Goal: Task Accomplishment & Management: Complete application form

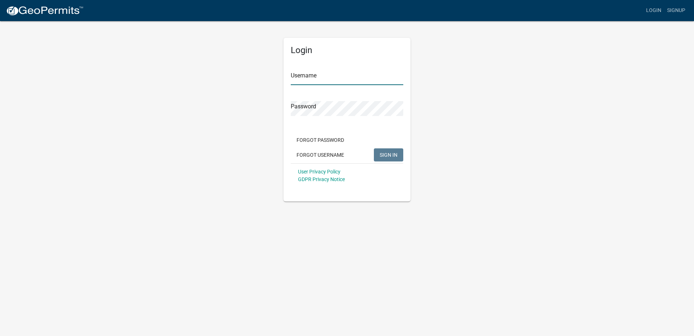
click at [347, 75] on input "Username" at bounding box center [347, 77] width 113 height 15
type input "[EMAIL_ADDRESS][DOMAIN_NAME]"
click at [374, 148] on button "SIGN IN" at bounding box center [388, 154] width 29 height 13
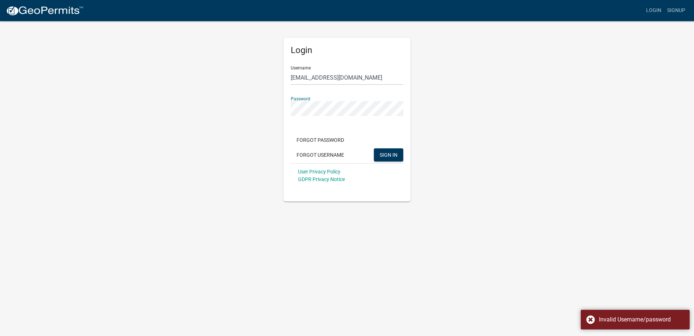
click at [374, 148] on button "SIGN IN" at bounding box center [388, 154] width 29 height 13
